Goal: Information Seeking & Learning: Learn about a topic

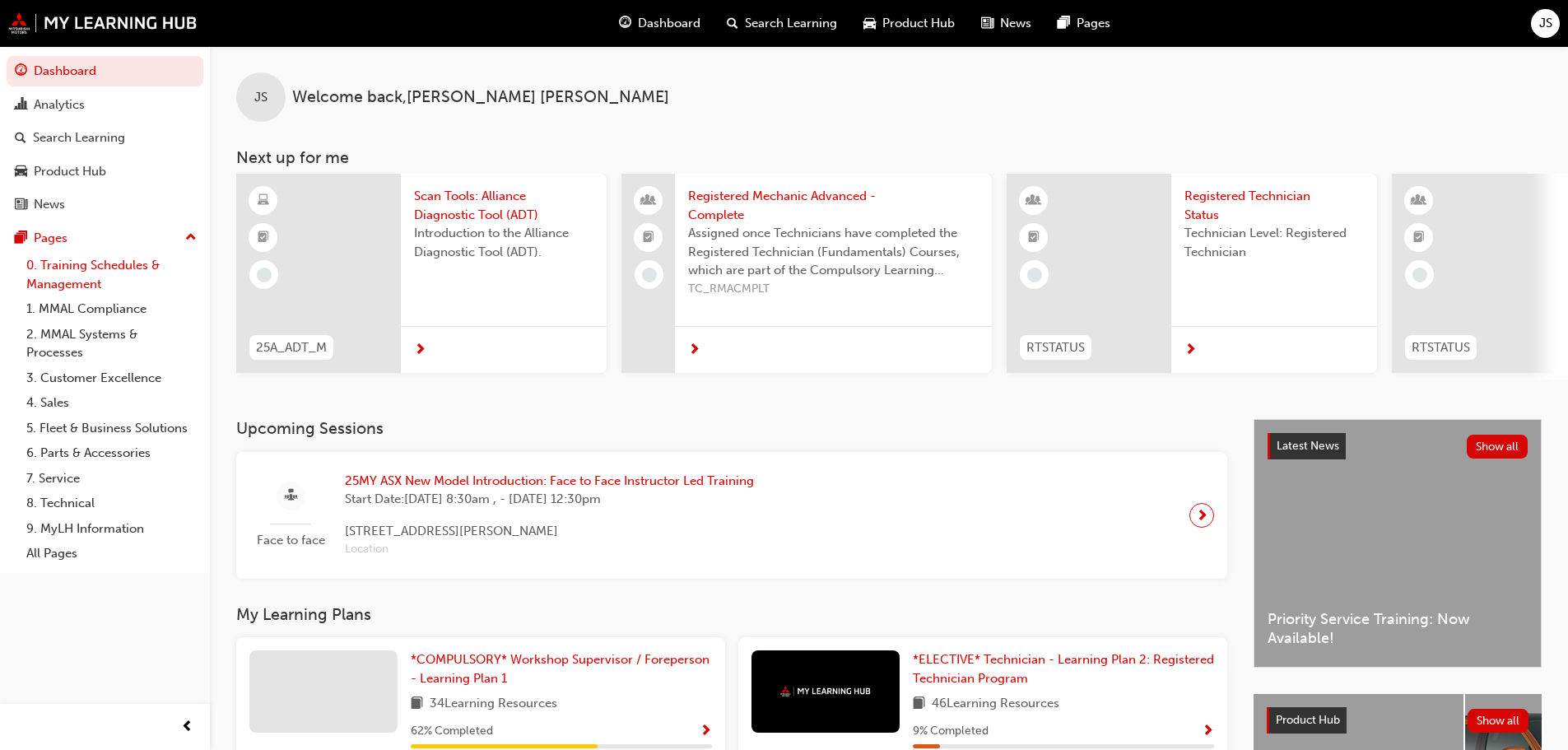
click at [100, 266] on link "0. Training Schedules & Management" at bounding box center [111, 274] width 183 height 44
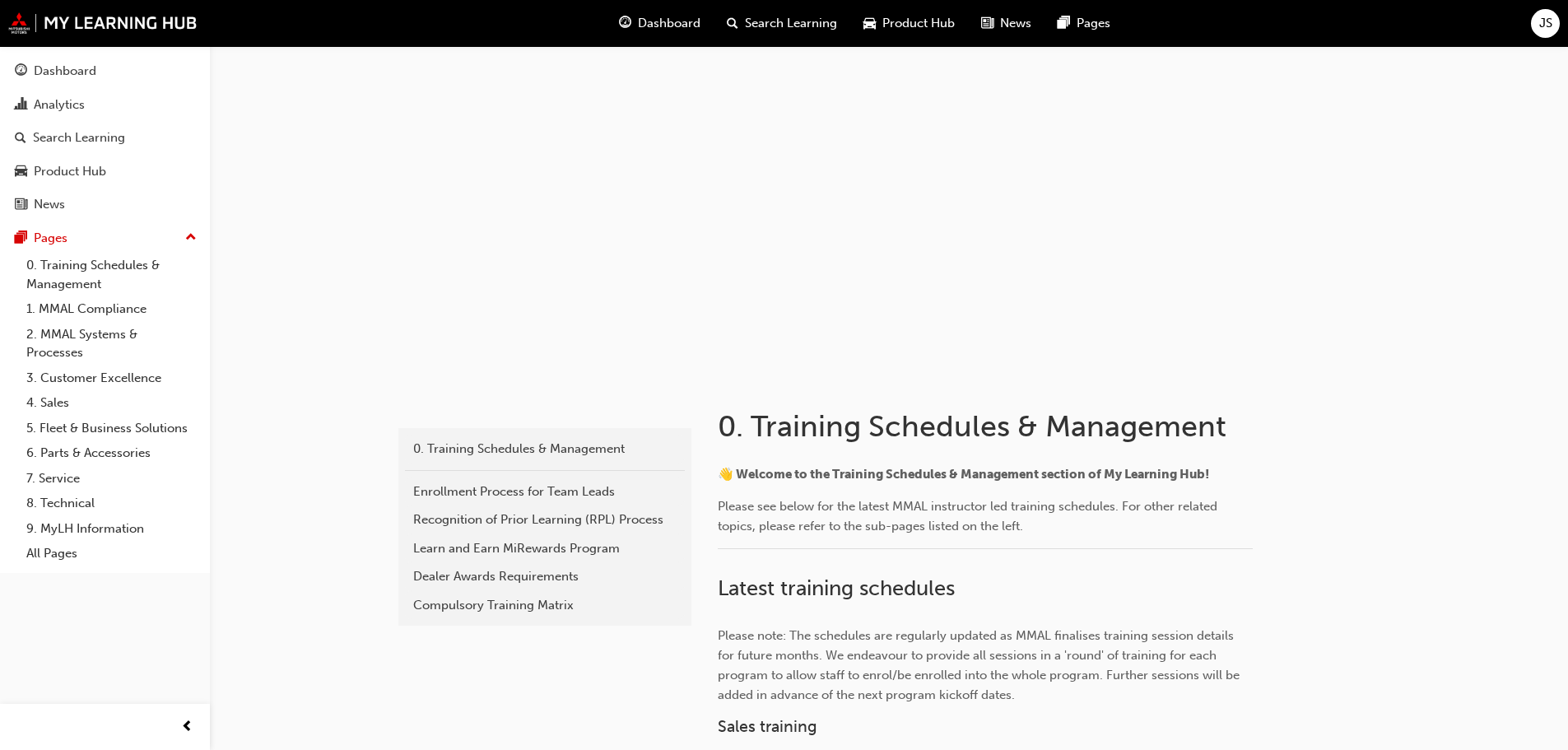
click at [672, 15] on span "Dashboard" at bounding box center [669, 23] width 62 height 19
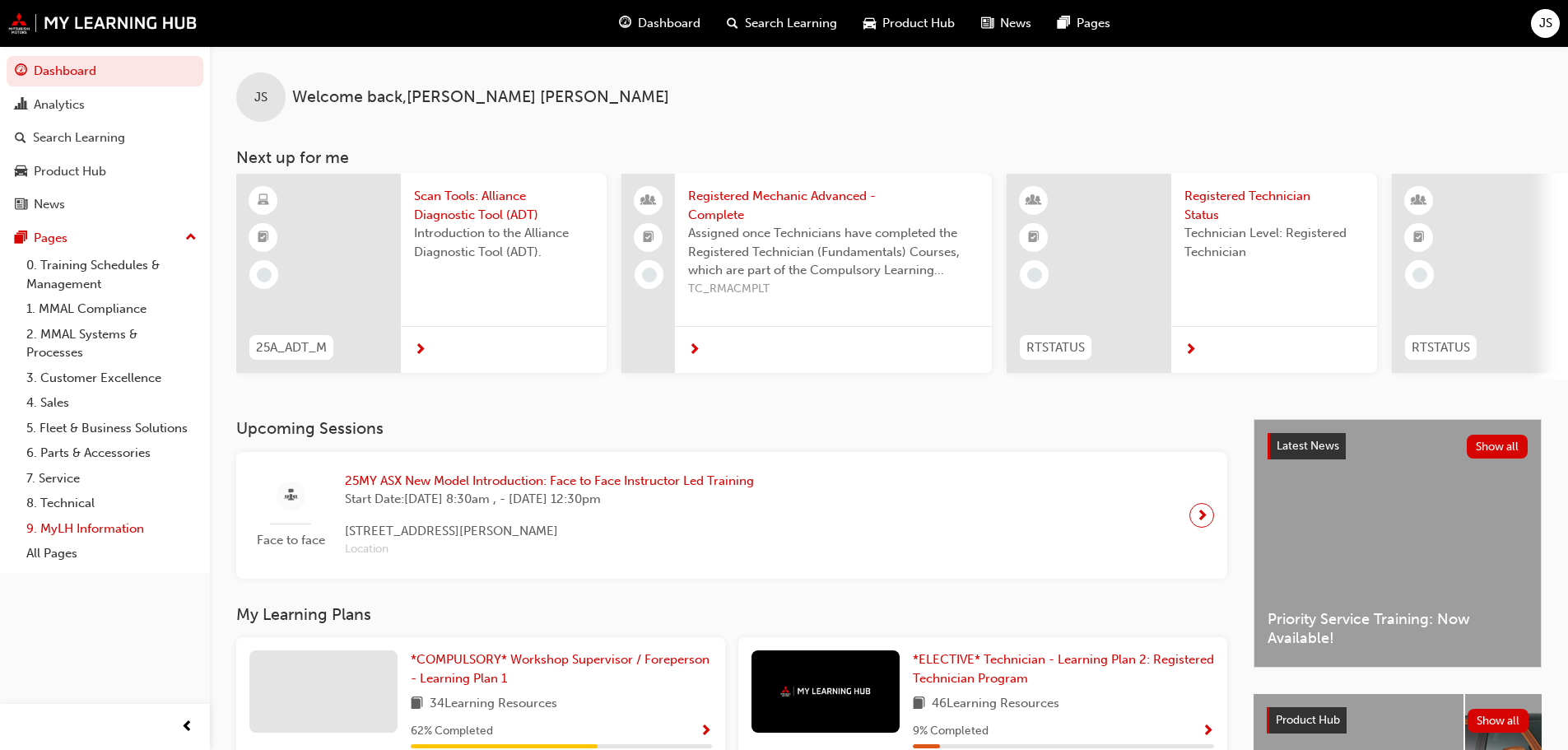
click at [111, 524] on link "9. MyLH Information" at bounding box center [111, 528] width 183 height 26
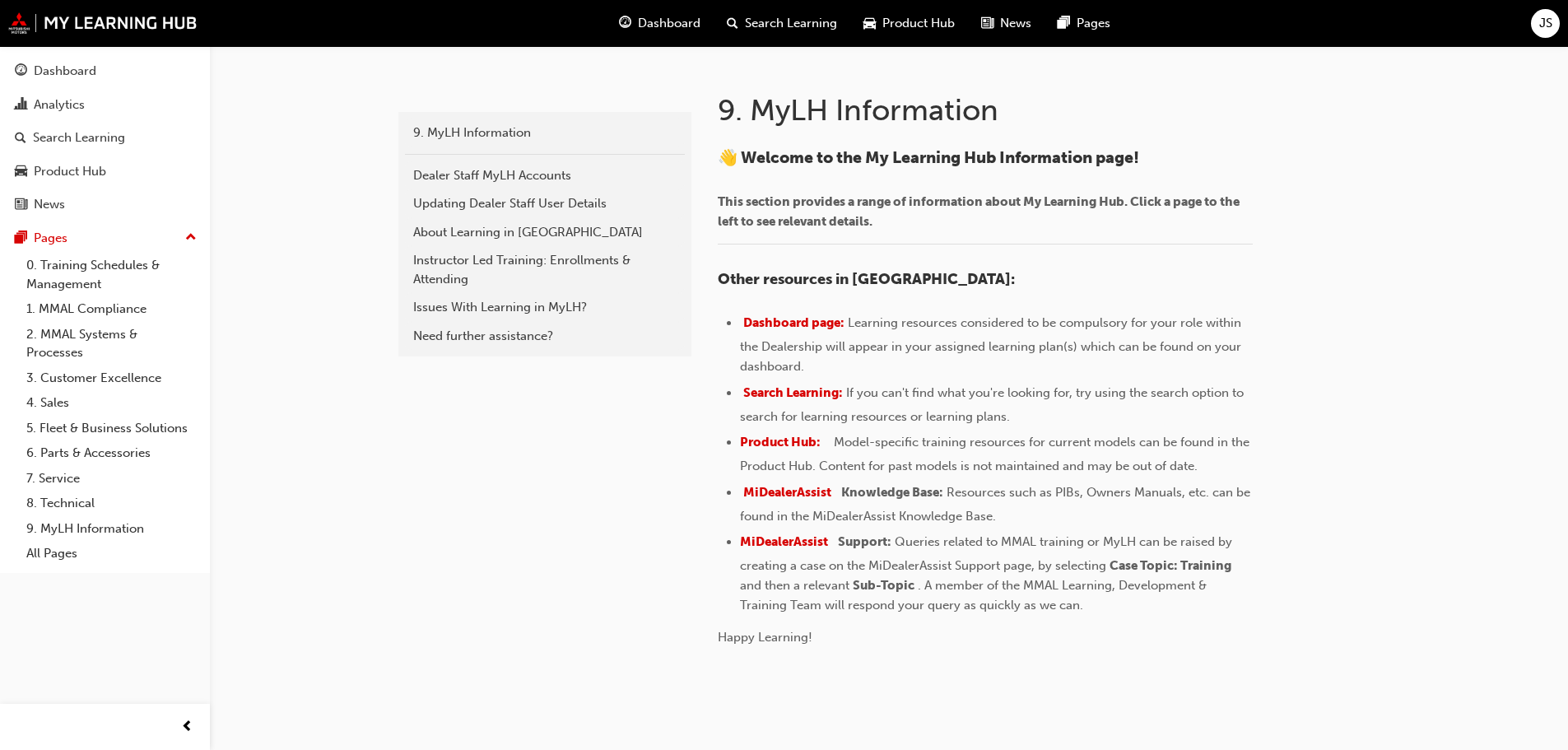
scroll to position [329, 0]
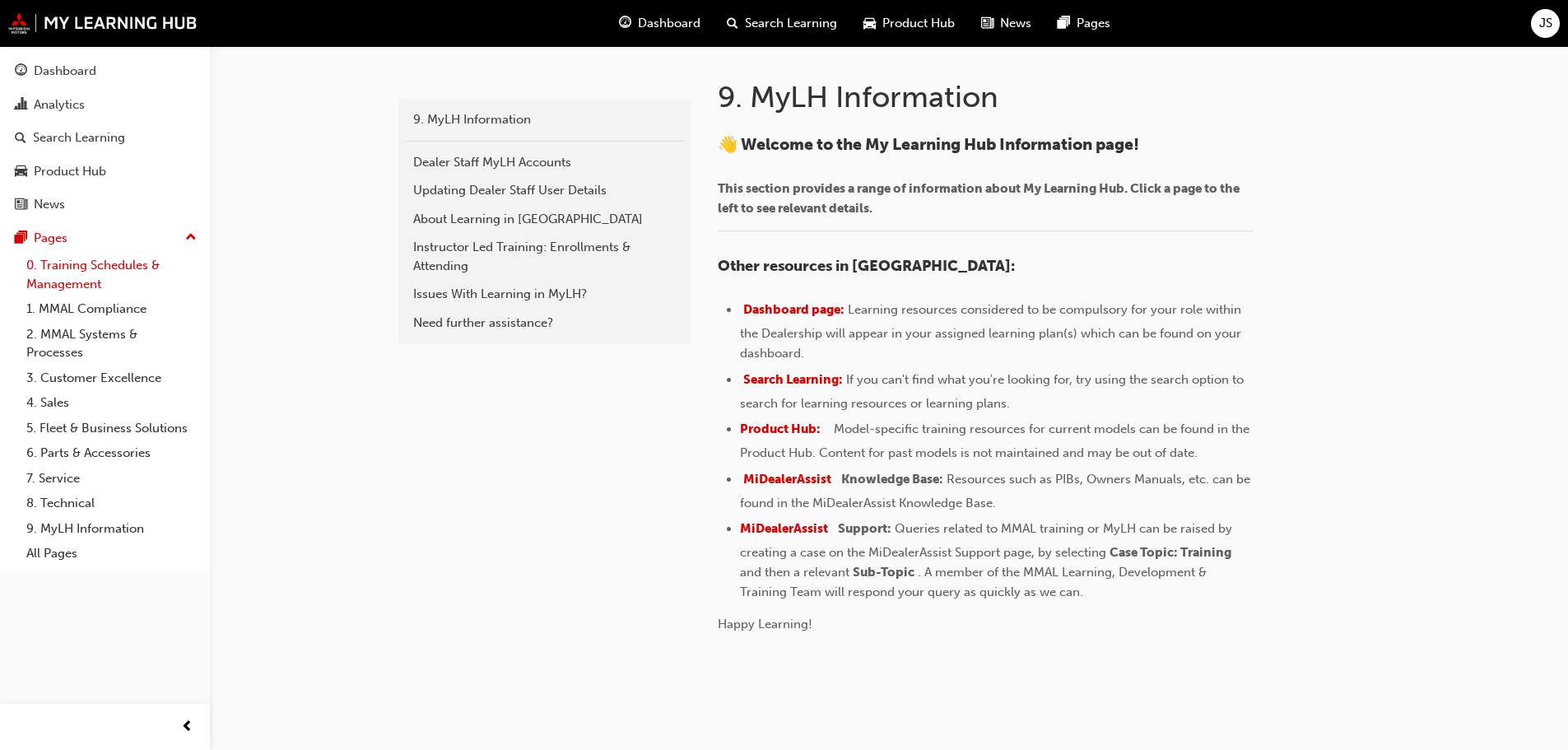
click at [90, 274] on link "0. Training Schedules & Management" at bounding box center [111, 274] width 183 height 44
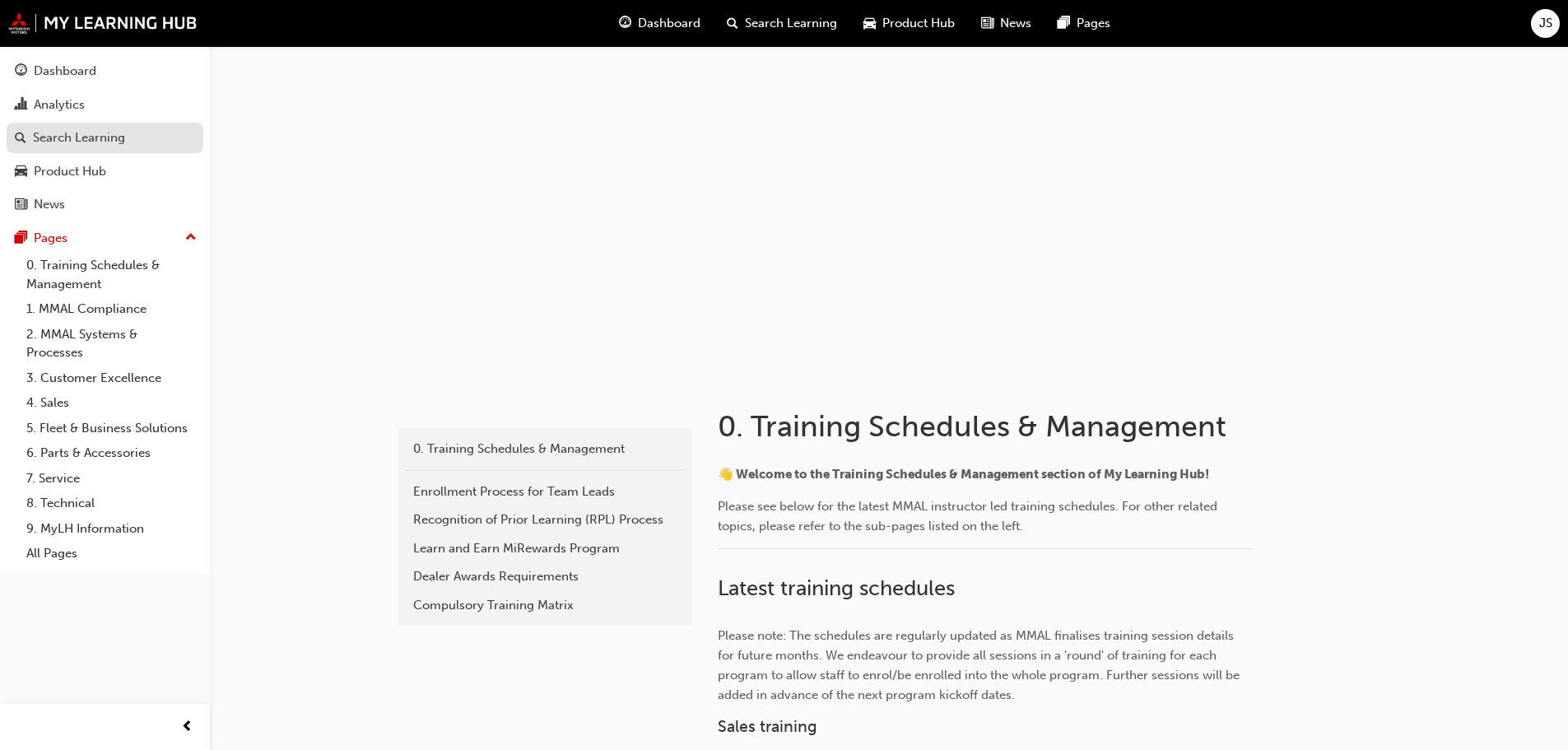
click at [93, 143] on div "Search Learning" at bounding box center [79, 137] width 93 height 19
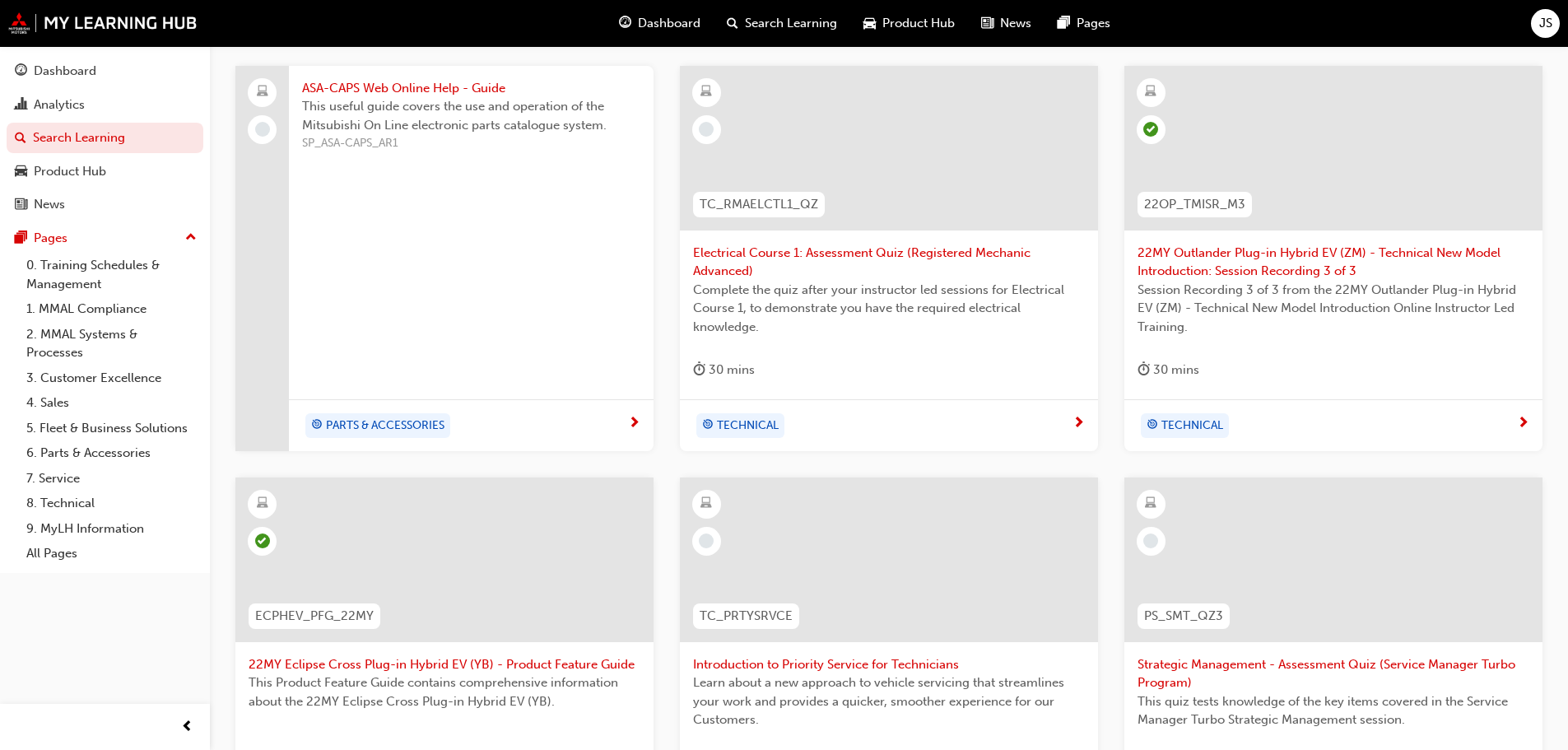
scroll to position [82, 0]
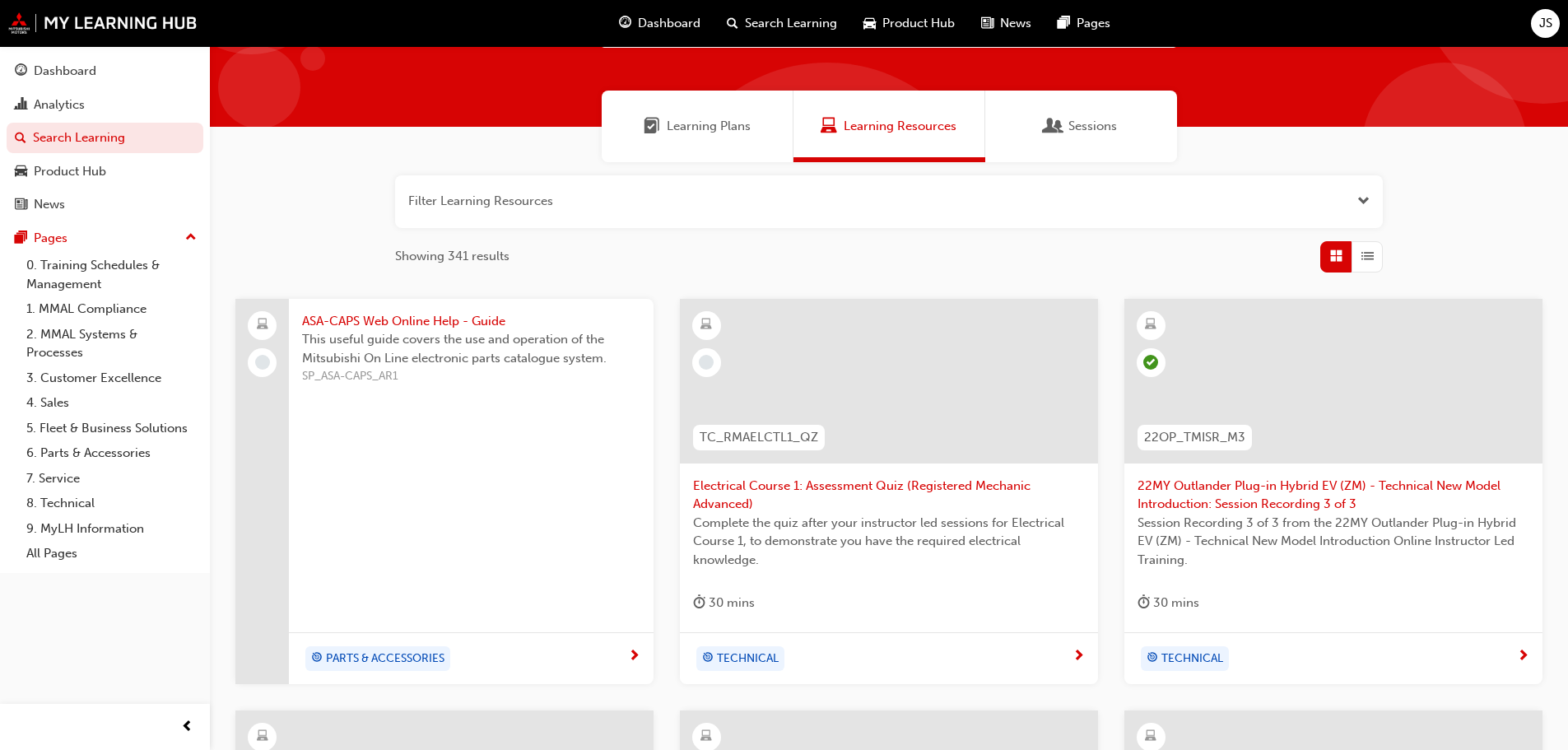
click at [722, 132] on span "Learning Plans" at bounding box center [708, 125] width 84 height 19
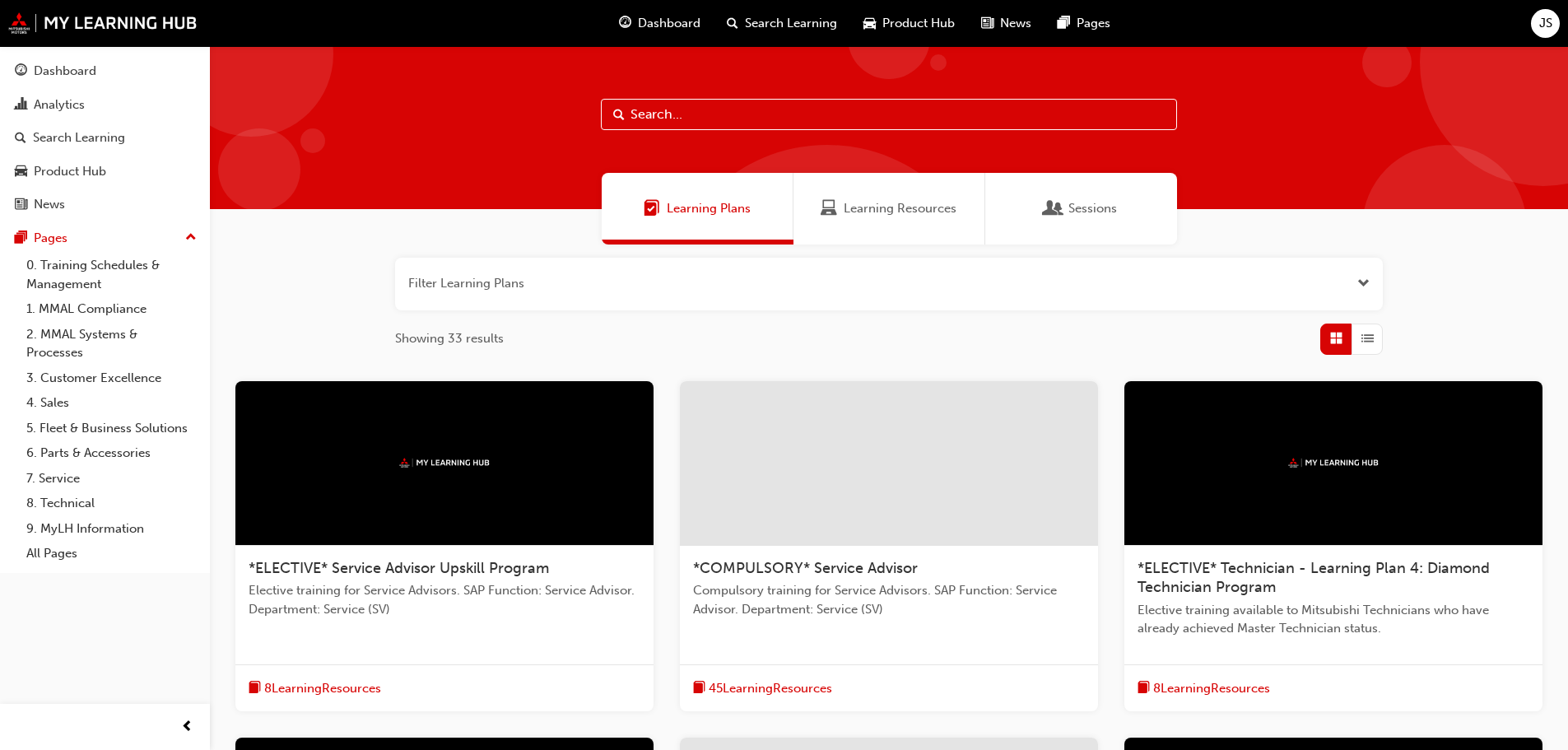
click at [1077, 205] on span "Sessions" at bounding box center [1093, 208] width 49 height 19
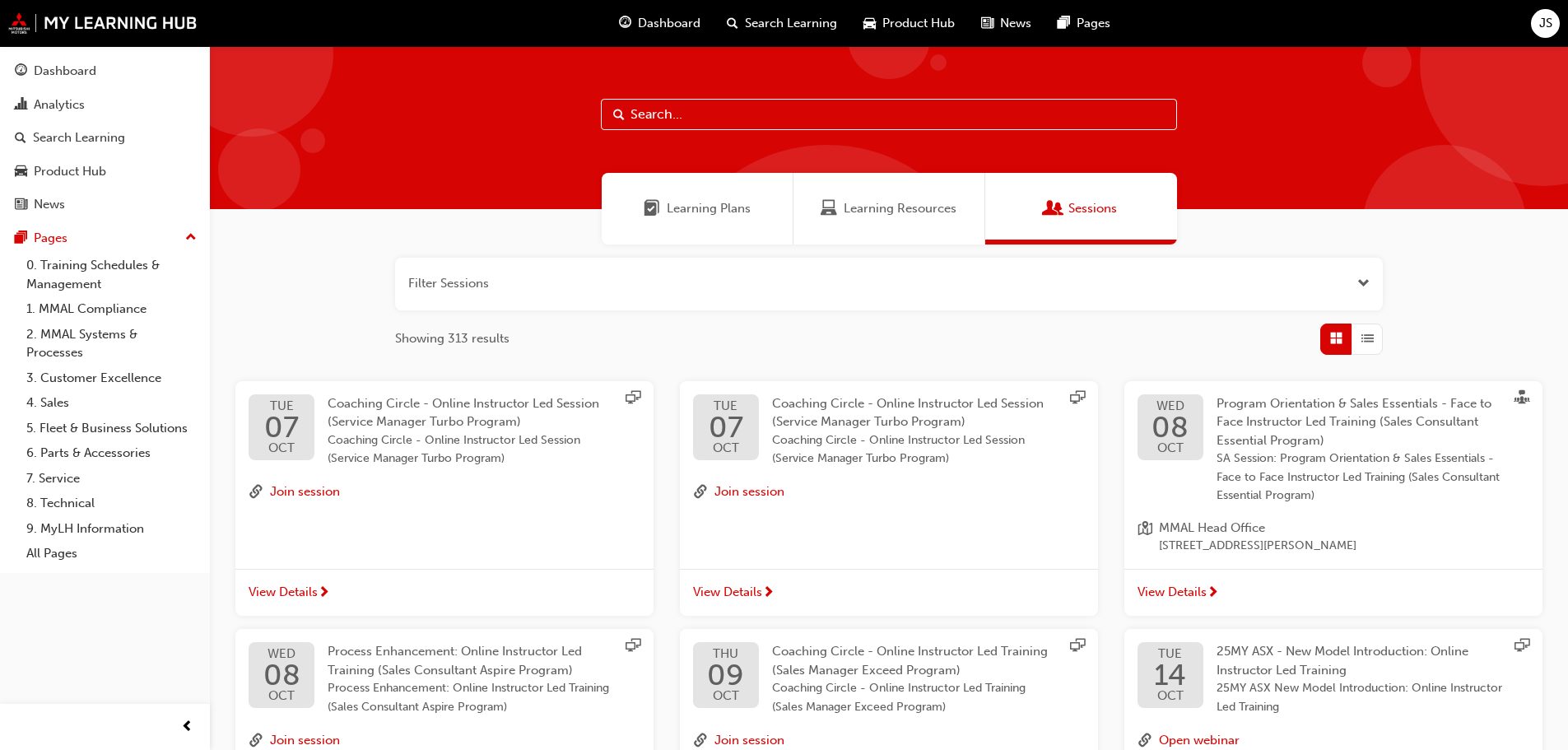
click at [805, 17] on span "Search Learning" at bounding box center [791, 23] width 93 height 19
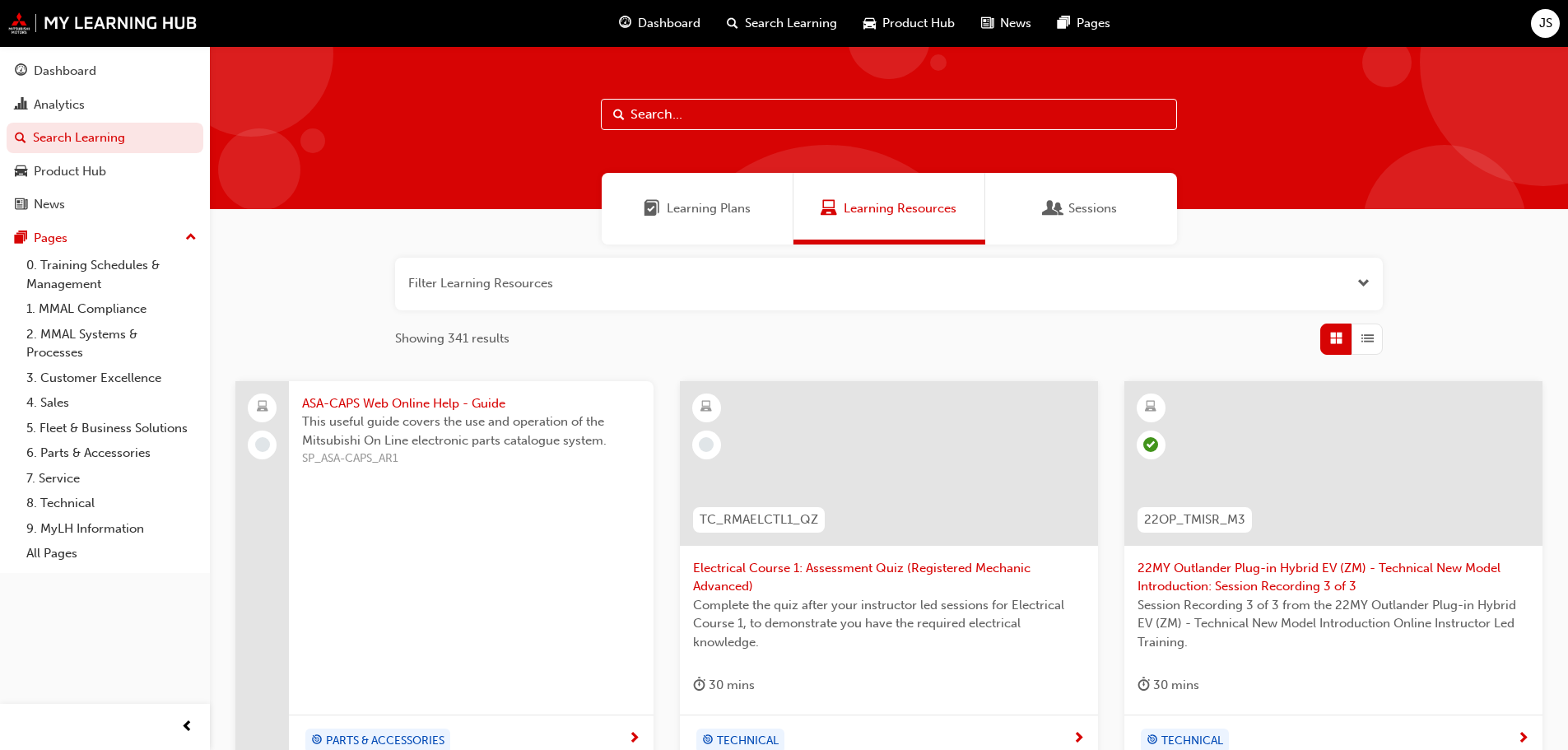
click at [645, 16] on span "Dashboard" at bounding box center [669, 23] width 62 height 19
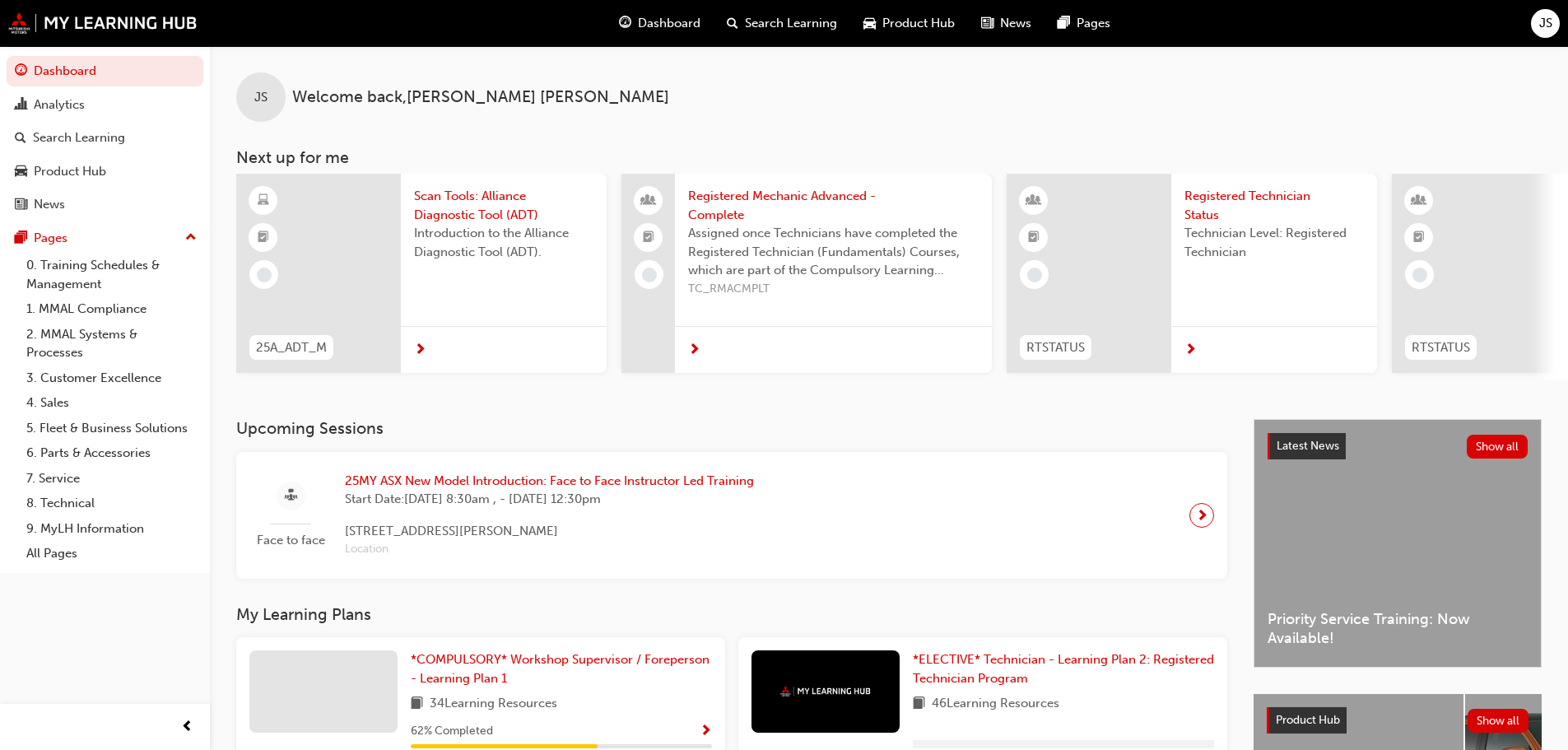
click at [1541, 12] on div "JS" at bounding box center [1545, 23] width 28 height 28
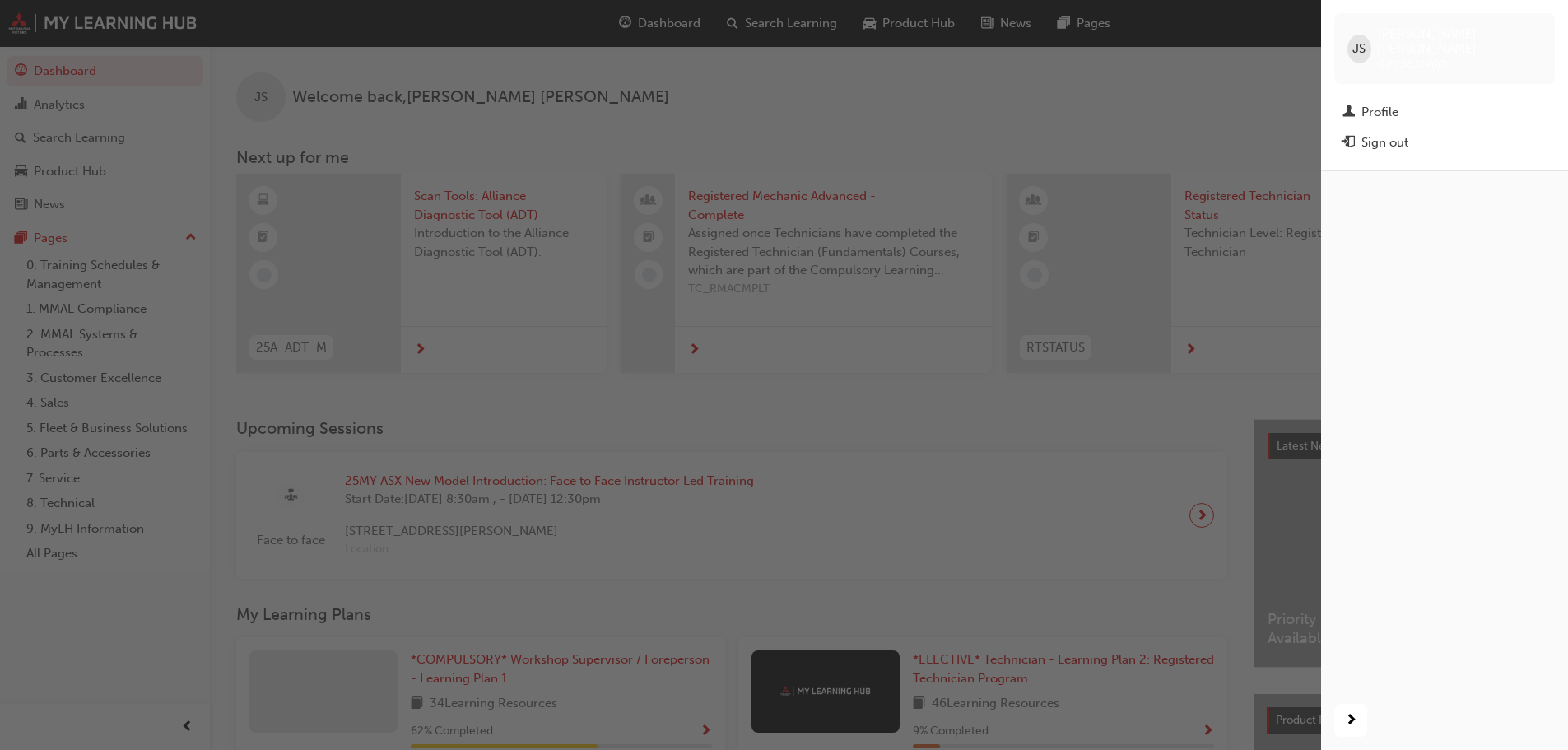
click at [1094, 116] on div "button" at bounding box center [660, 375] width 1321 height 750
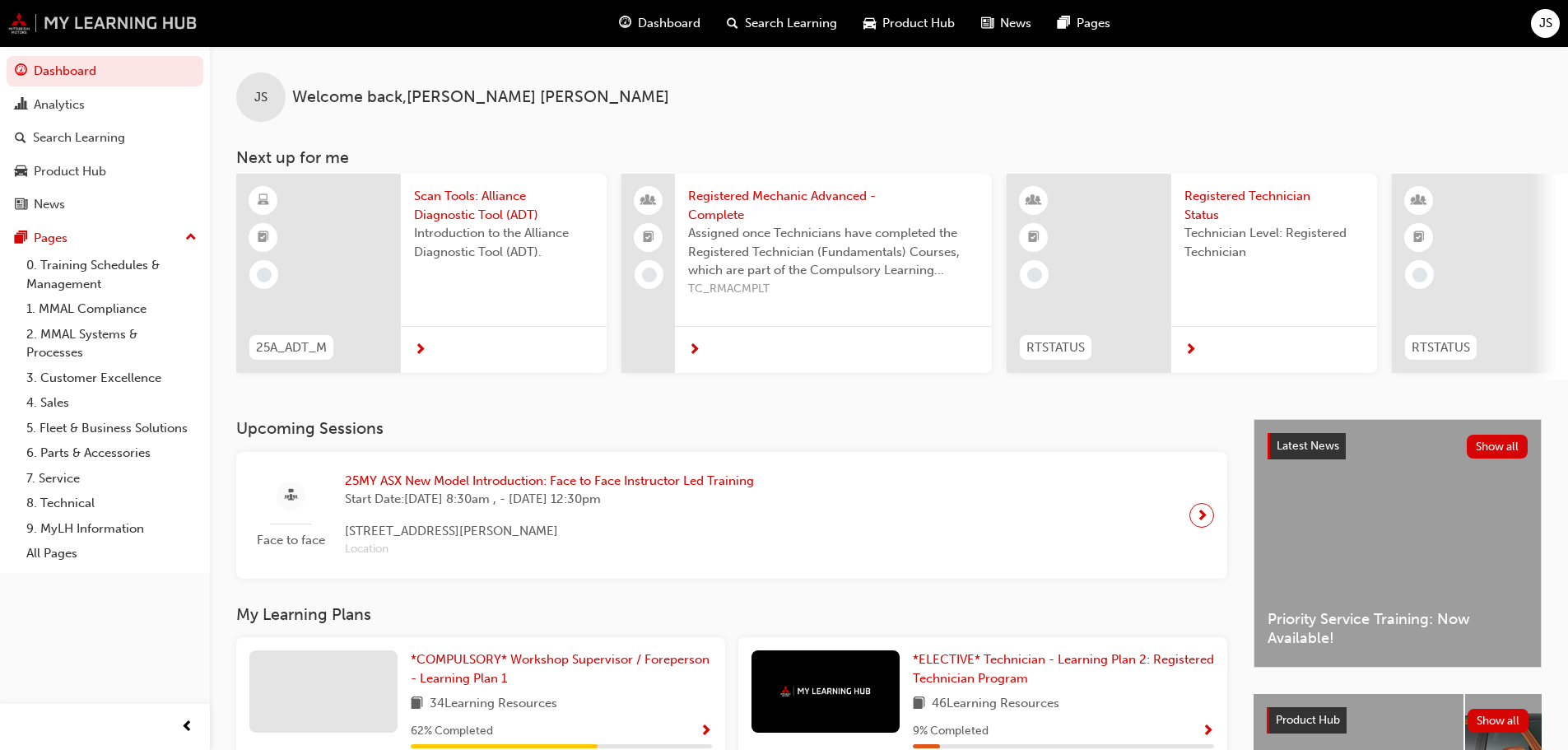
click at [77, 19] on img at bounding box center [102, 23] width 190 height 21
click at [1204, 521] on span "next-icon" at bounding box center [1202, 515] width 12 height 23
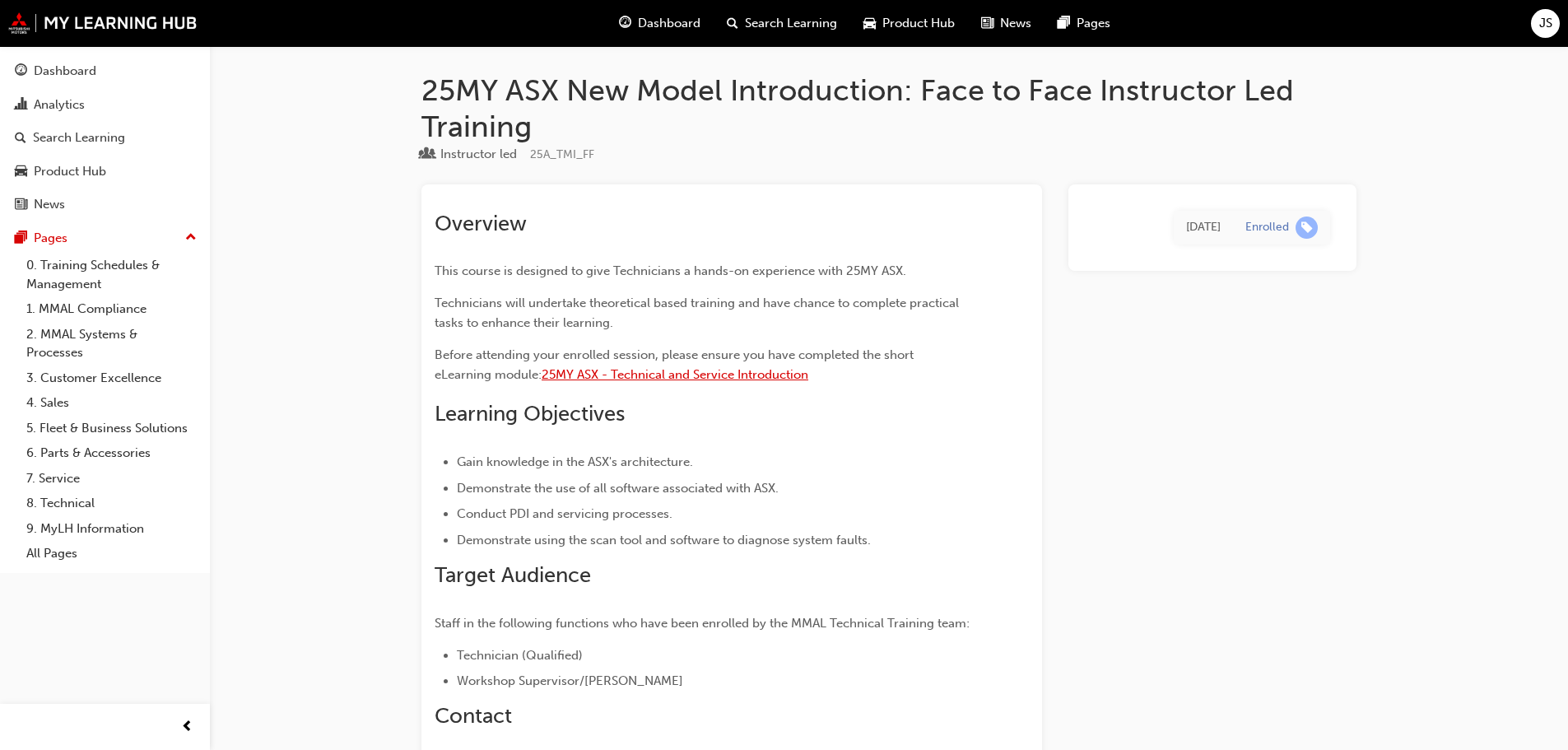
click at [650, 375] on span "25MY ASX - Technical and Service Introduction" at bounding box center [675, 375] width 267 height 15
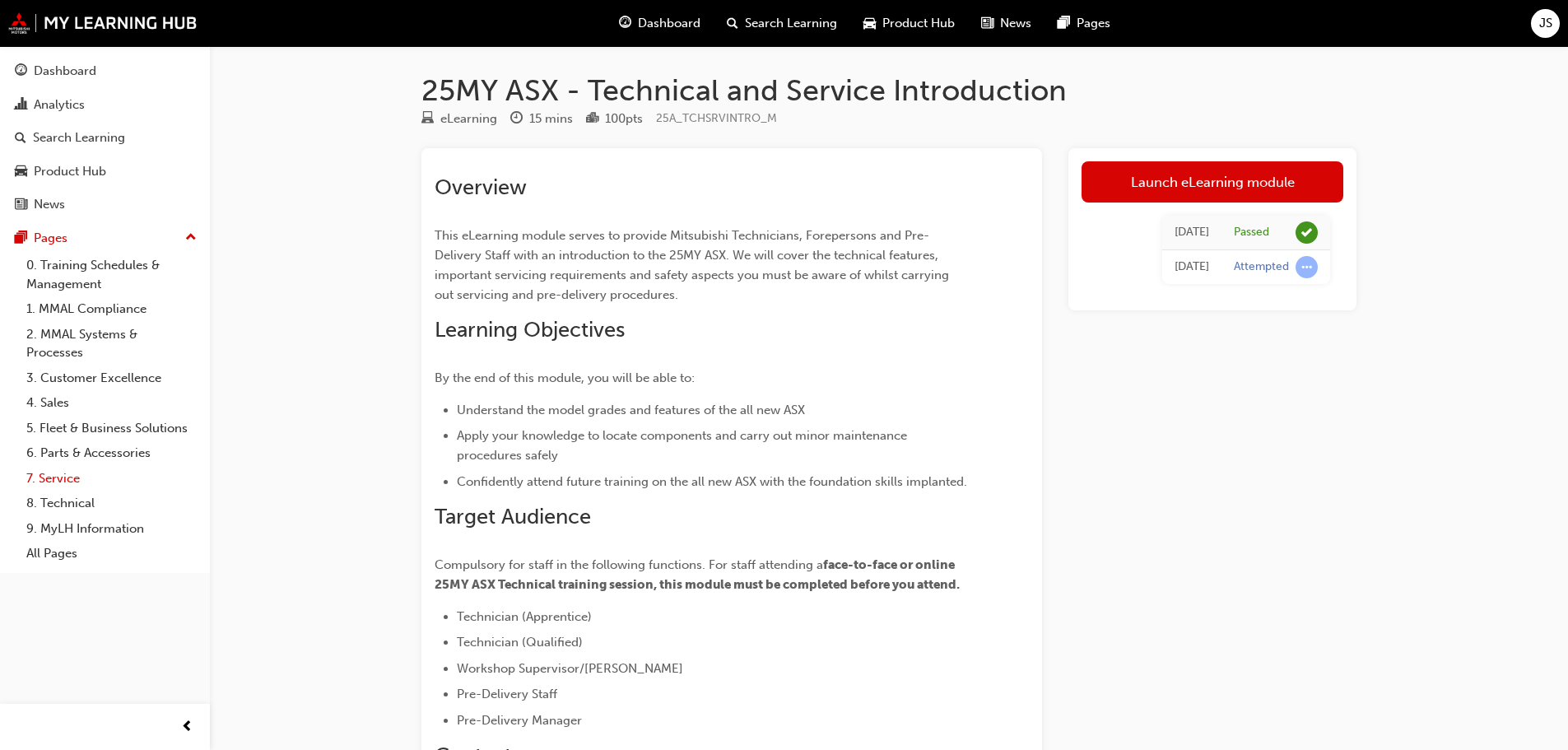
click at [70, 477] on link "7. Service" at bounding box center [111, 479] width 183 height 26
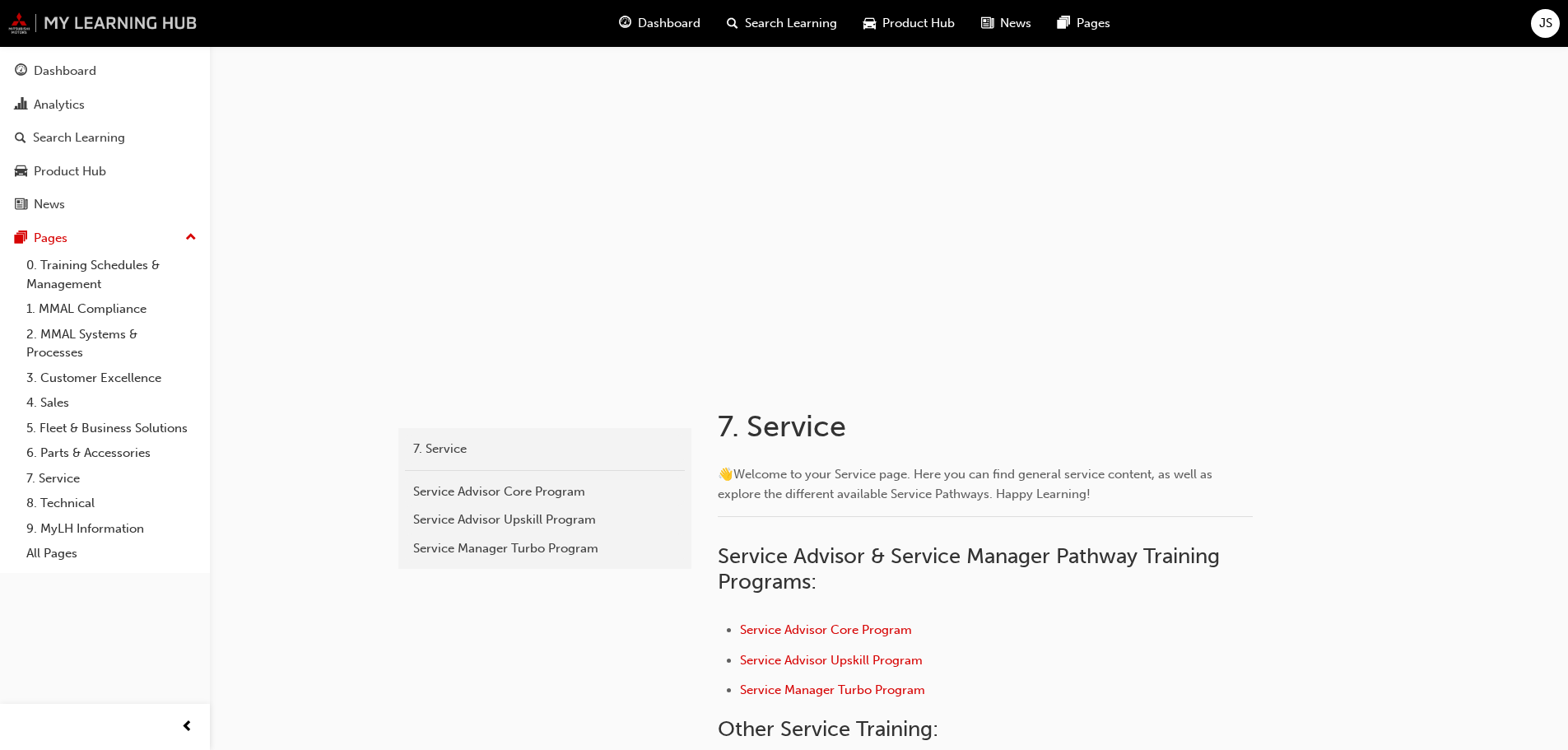
click at [93, 27] on img at bounding box center [102, 23] width 190 height 21
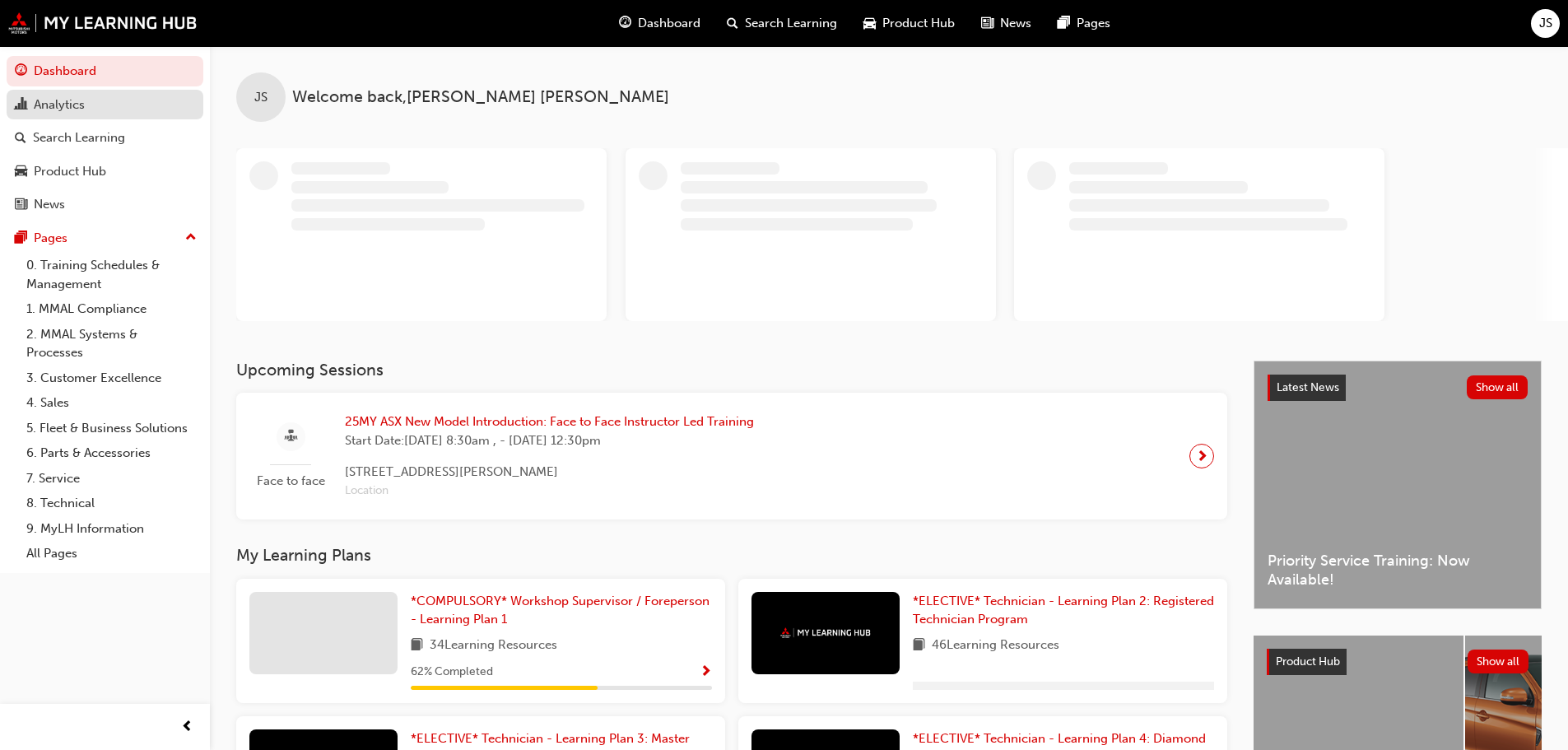
click at [82, 109] on div "Analytics" at bounding box center [59, 104] width 51 height 19
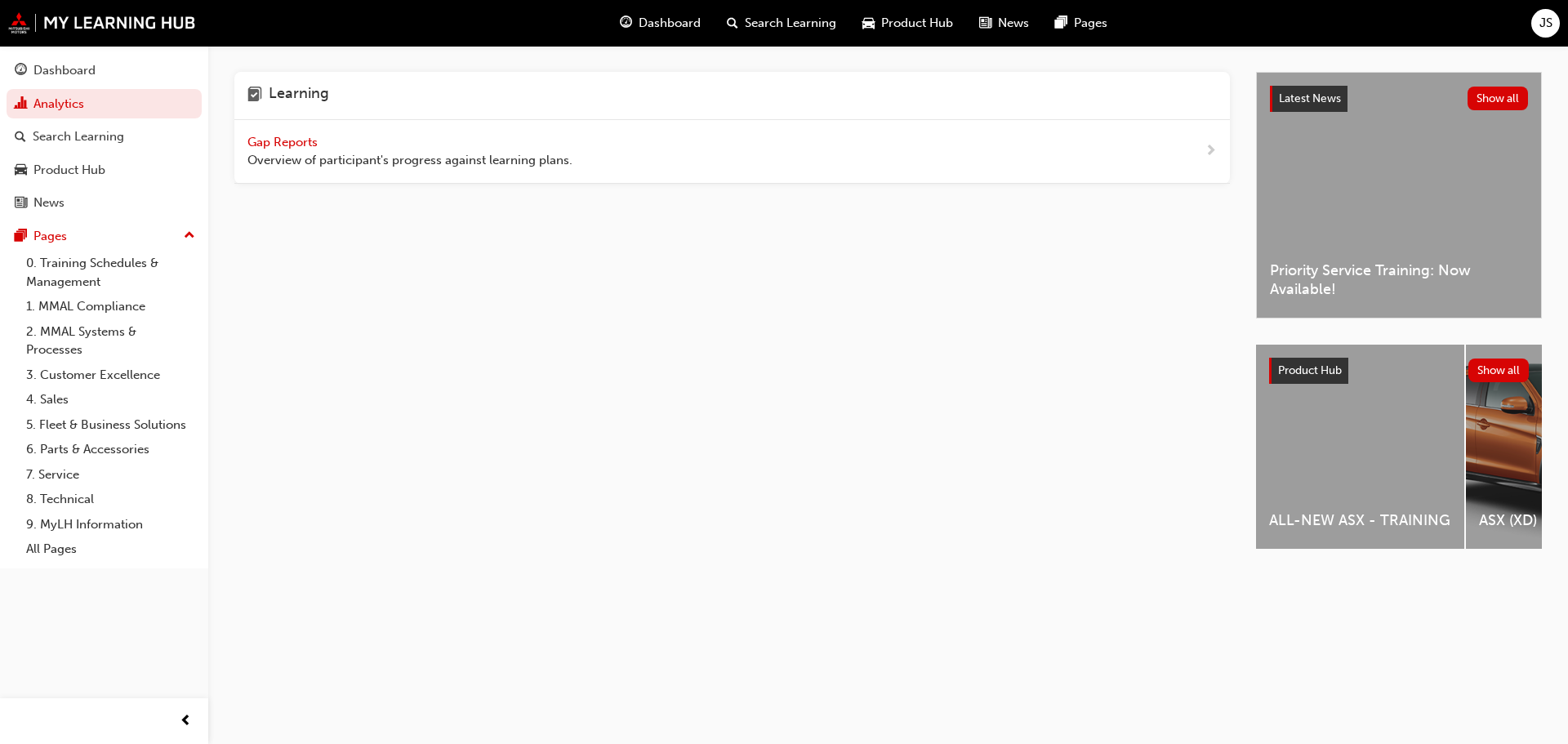
click at [1357, 441] on div "ALL-NEW ASX - TRAINING" at bounding box center [1361, 446] width 208 height 204
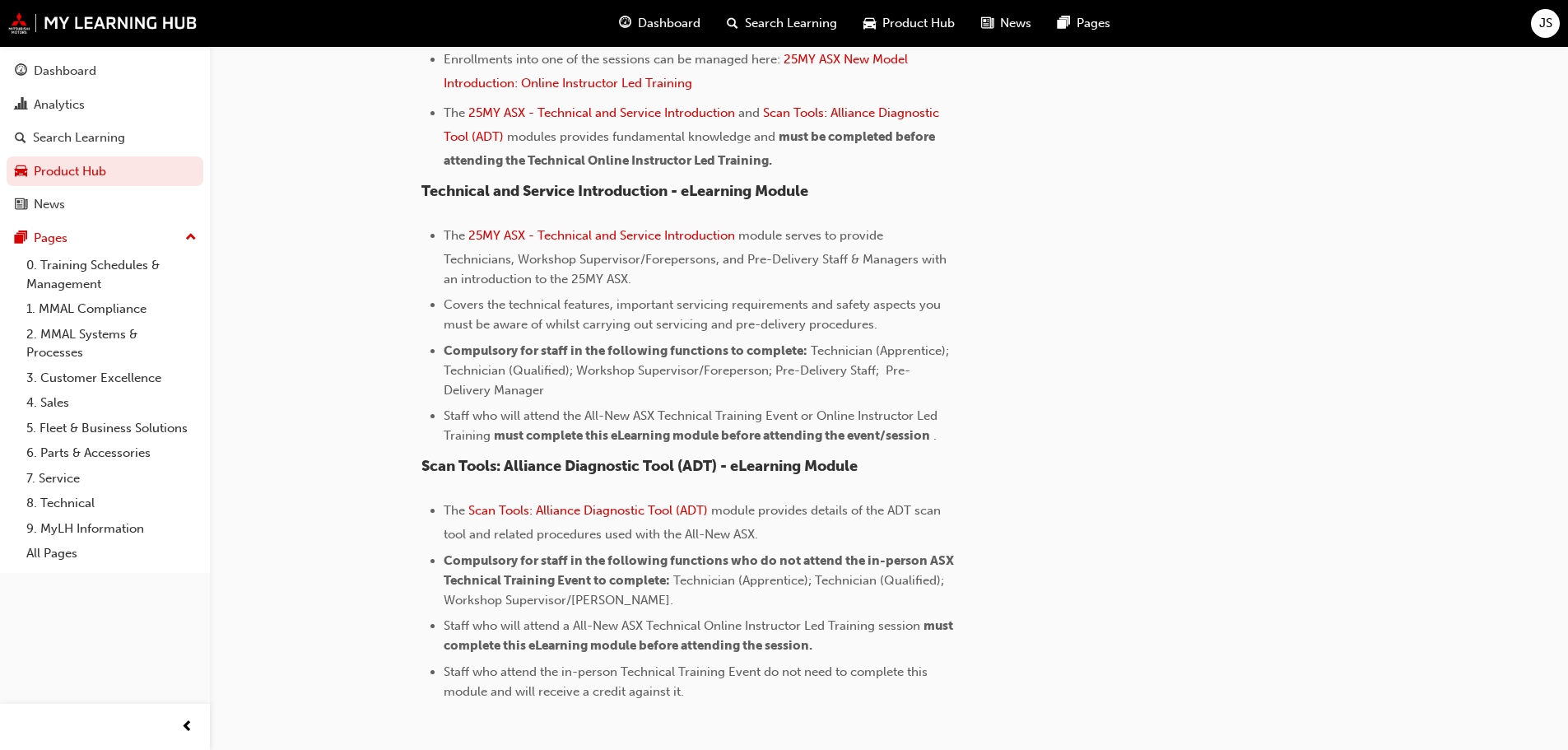
scroll to position [1474, 0]
